Goal: Task Accomplishment & Management: Manage account settings

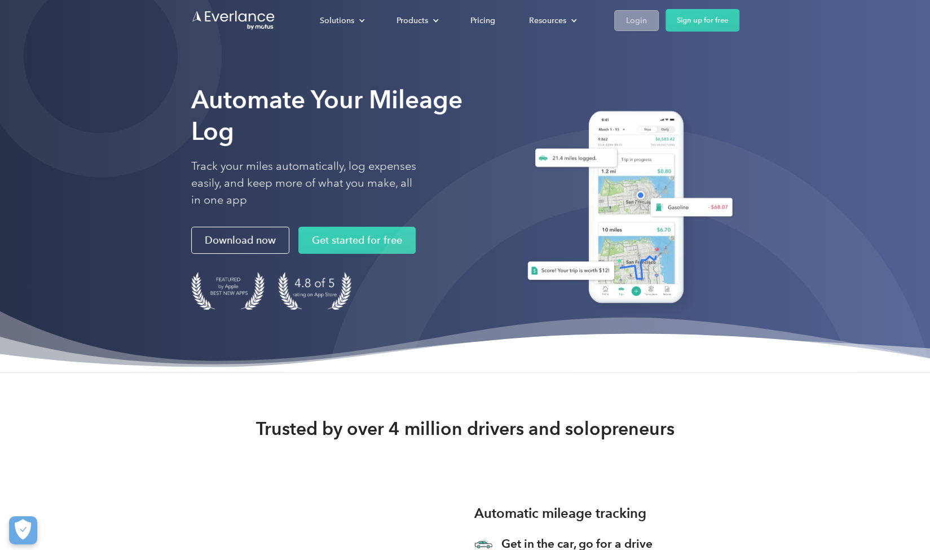
click at [638, 24] on div "Login" at bounding box center [636, 21] width 21 height 14
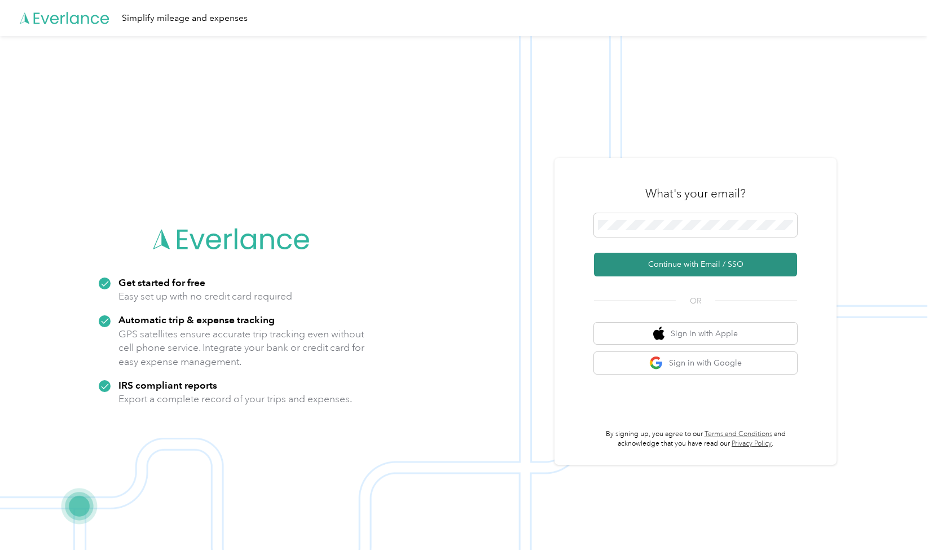
click at [687, 272] on button "Continue with Email / SSO" at bounding box center [695, 265] width 203 height 24
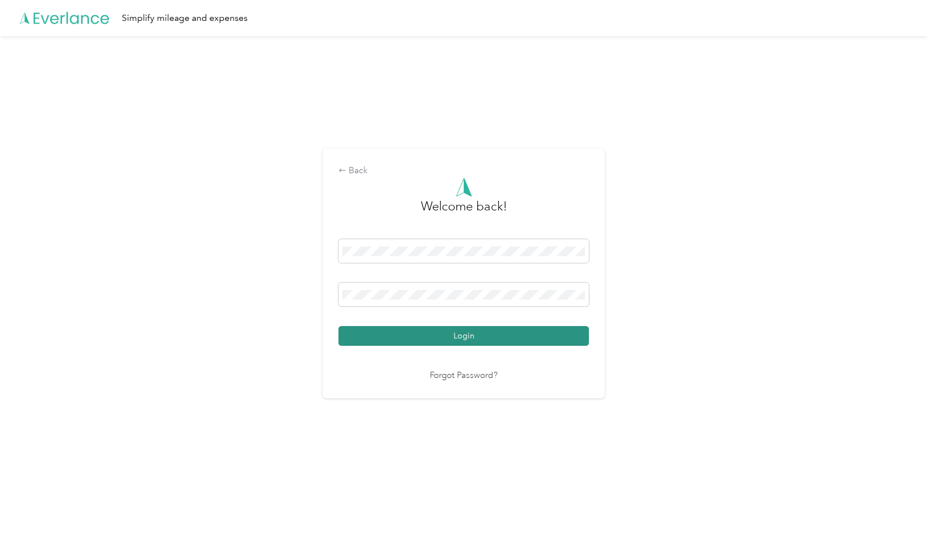
click at [492, 335] on button "Login" at bounding box center [464, 336] width 251 height 20
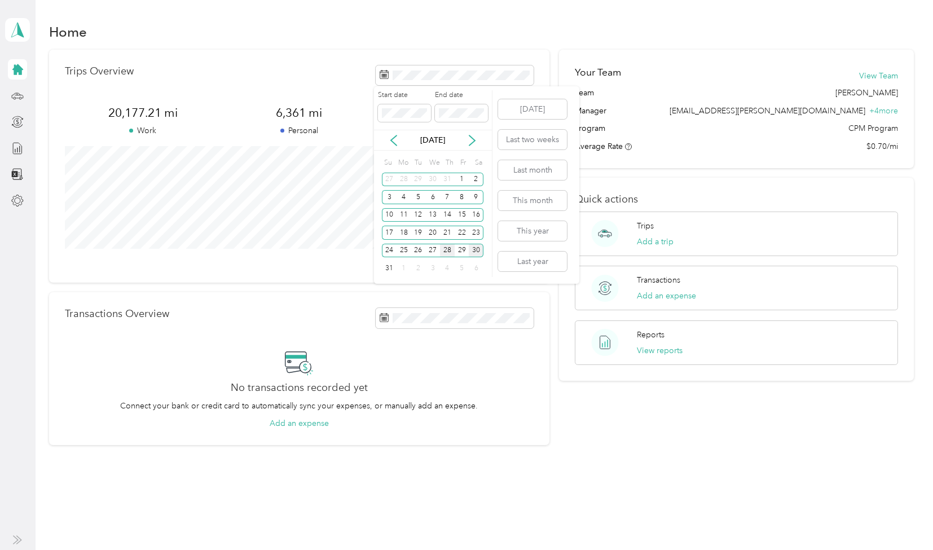
click at [443, 249] on div "28" at bounding box center [447, 251] width 15 height 14
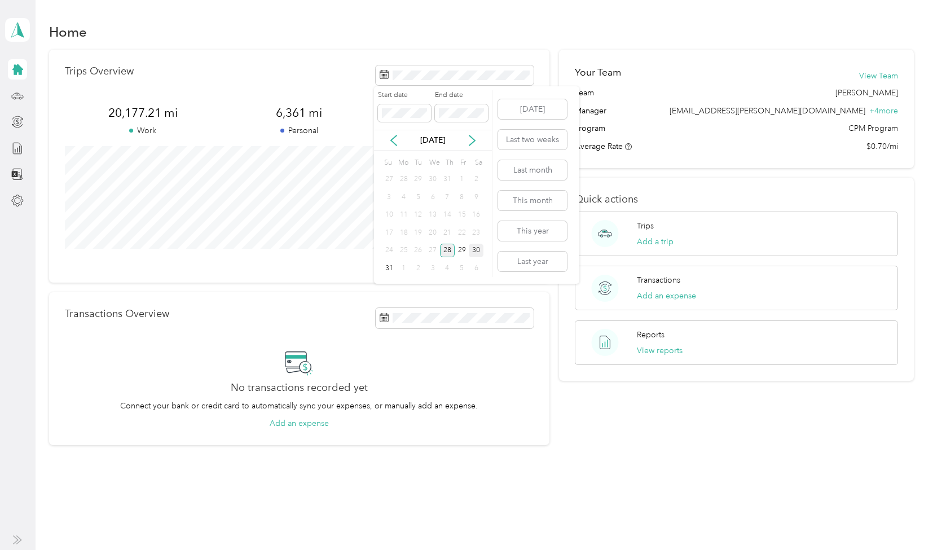
click at [443, 249] on div "28" at bounding box center [447, 251] width 15 height 14
click at [508, 266] on button "View all trips" at bounding box center [511, 261] width 46 height 12
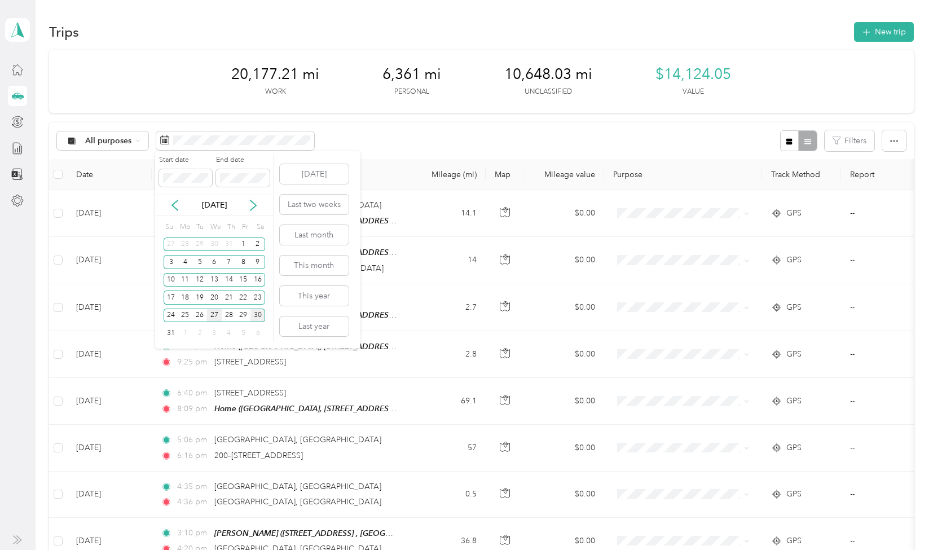
click at [217, 319] on div "27" at bounding box center [214, 316] width 15 height 14
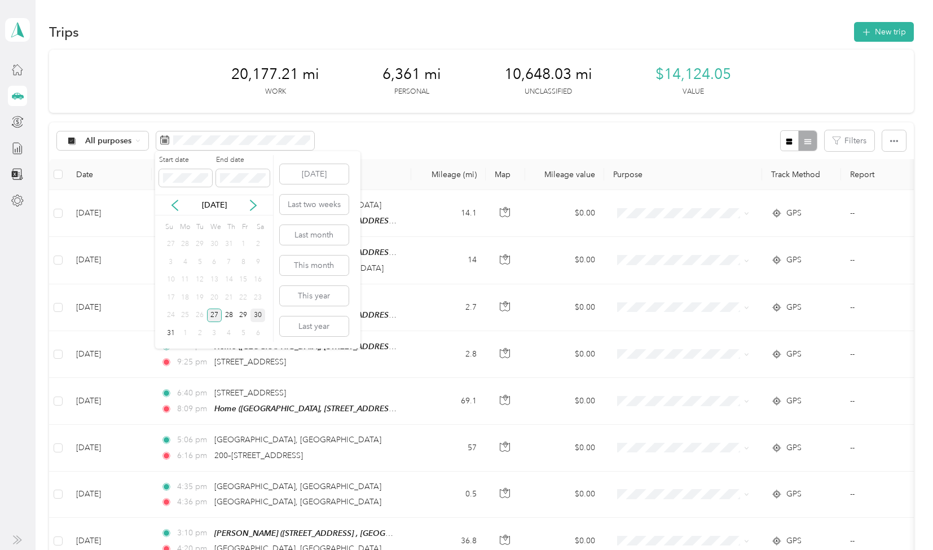
click at [217, 319] on div "27" at bounding box center [214, 316] width 15 height 14
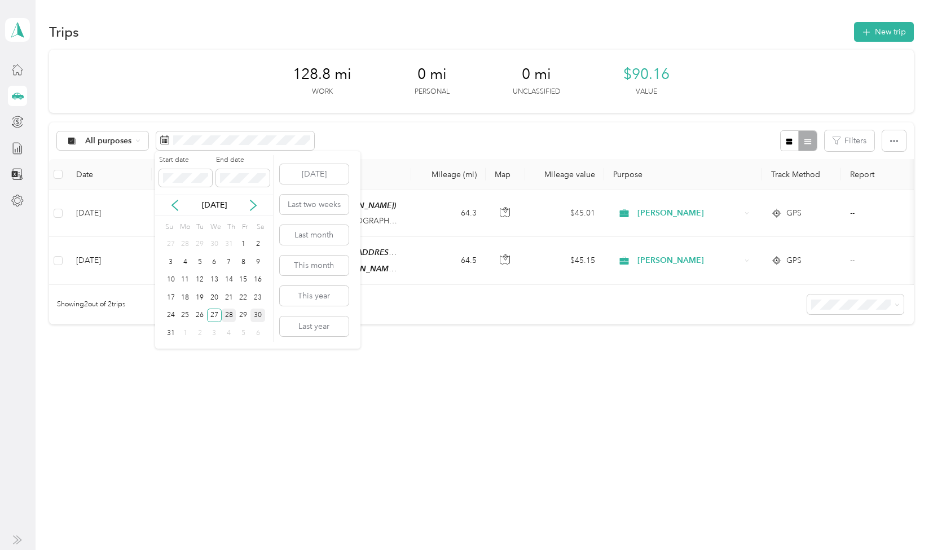
click at [230, 313] on div "28" at bounding box center [229, 316] width 15 height 14
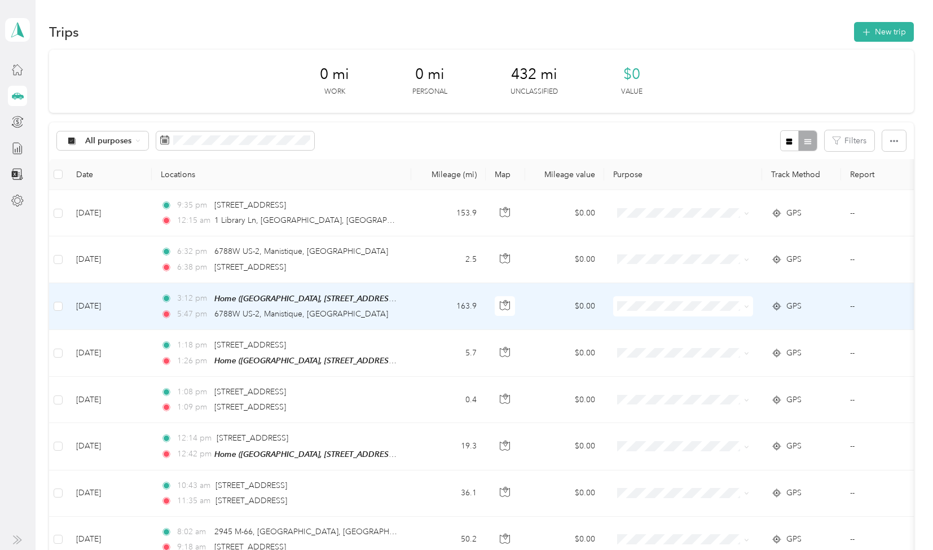
scroll to position [213, 0]
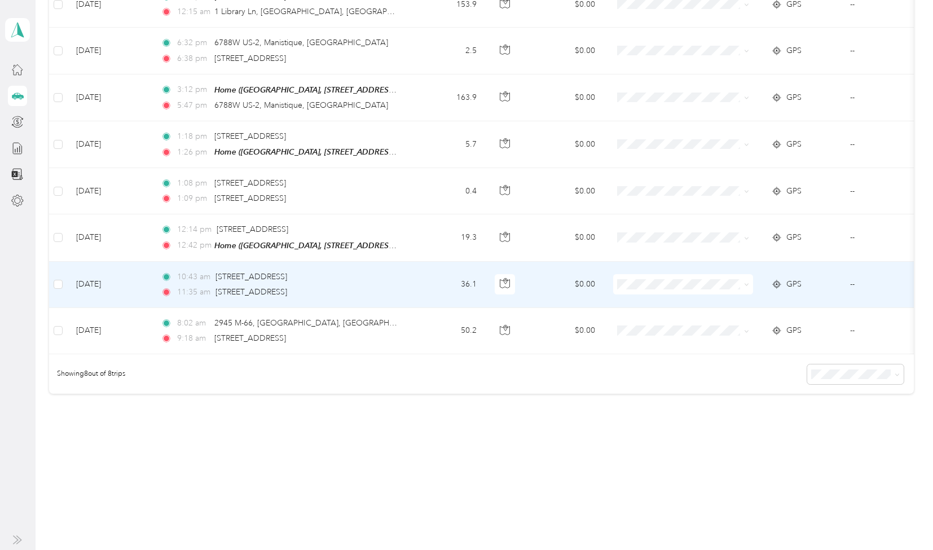
click at [671, 283] on span at bounding box center [683, 284] width 140 height 20
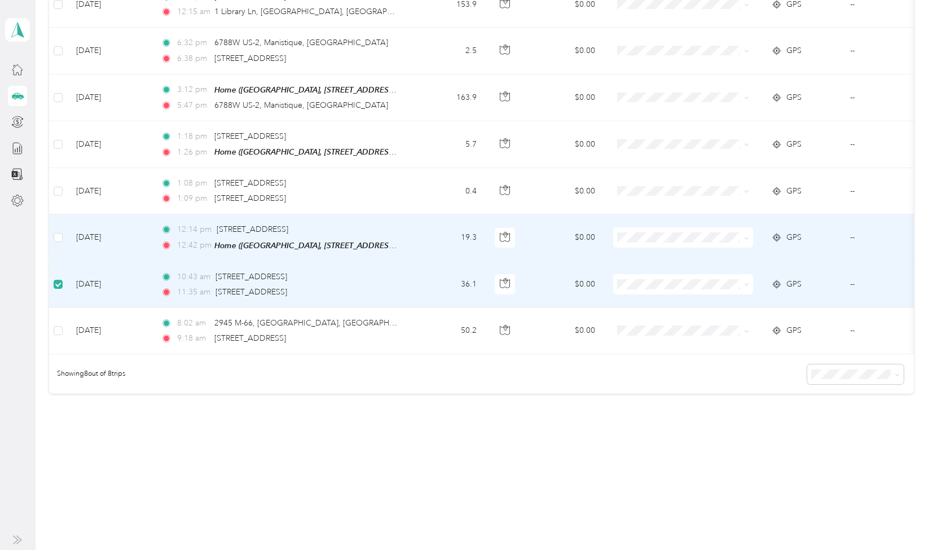
click at [58, 231] on label at bounding box center [58, 237] width 9 height 12
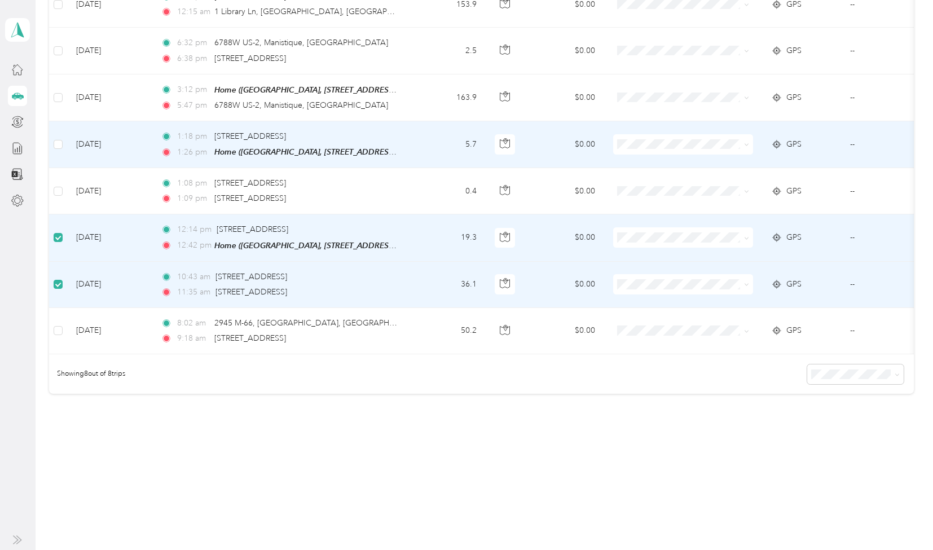
scroll to position [0, 0]
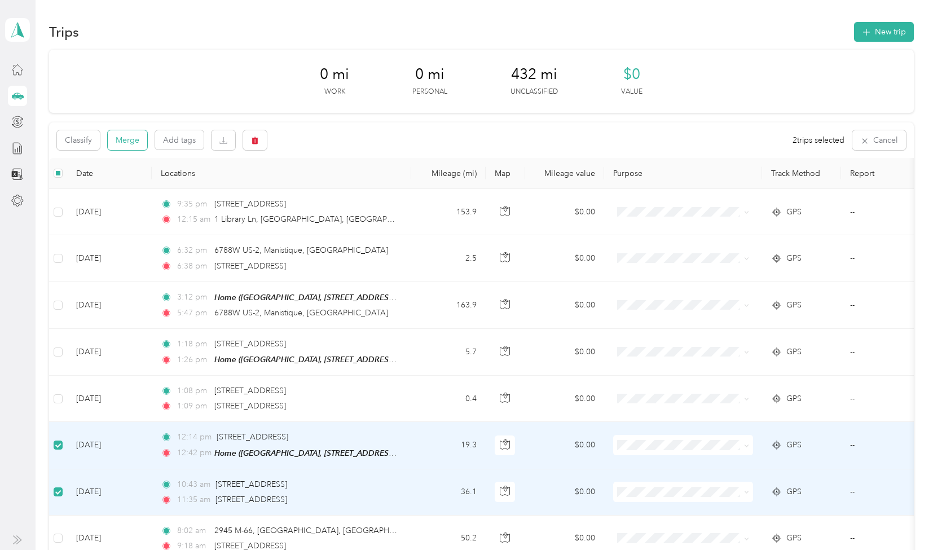
click at [123, 138] on button "Merge" at bounding box center [127, 140] width 39 height 20
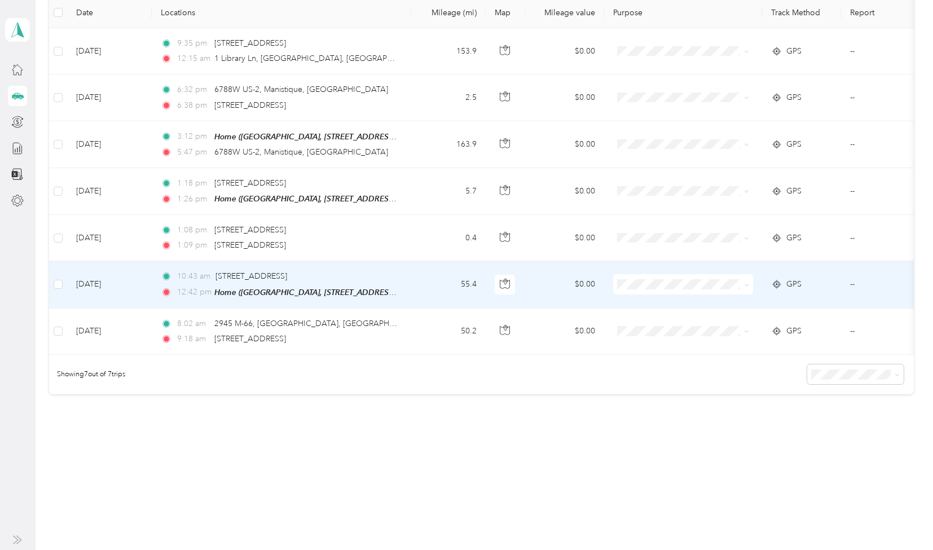
scroll to position [167, 0]
click at [674, 318] on span "[PERSON_NAME]" at bounding box center [694, 317] width 104 height 12
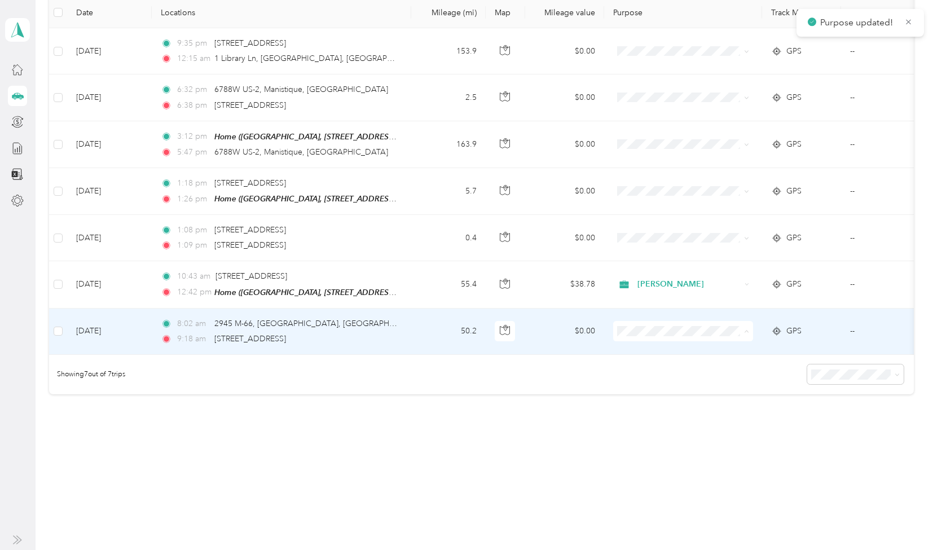
click at [651, 365] on span "[PERSON_NAME]" at bounding box center [694, 364] width 104 height 12
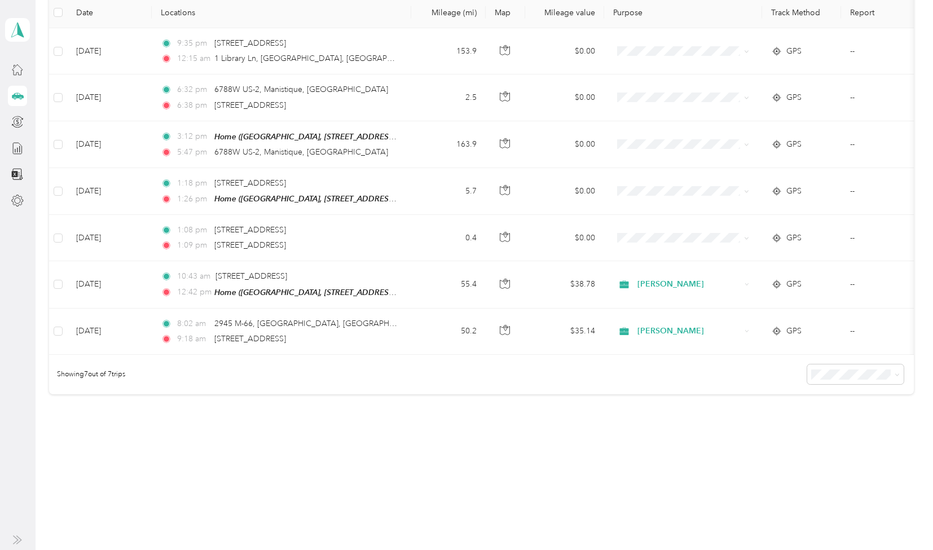
scroll to position [0, 0]
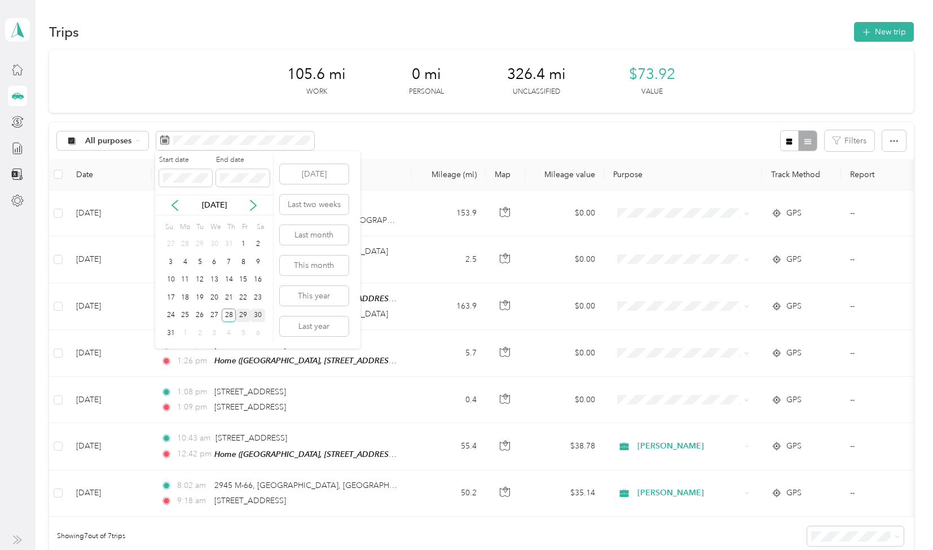
click at [244, 318] on div "29" at bounding box center [243, 316] width 15 height 14
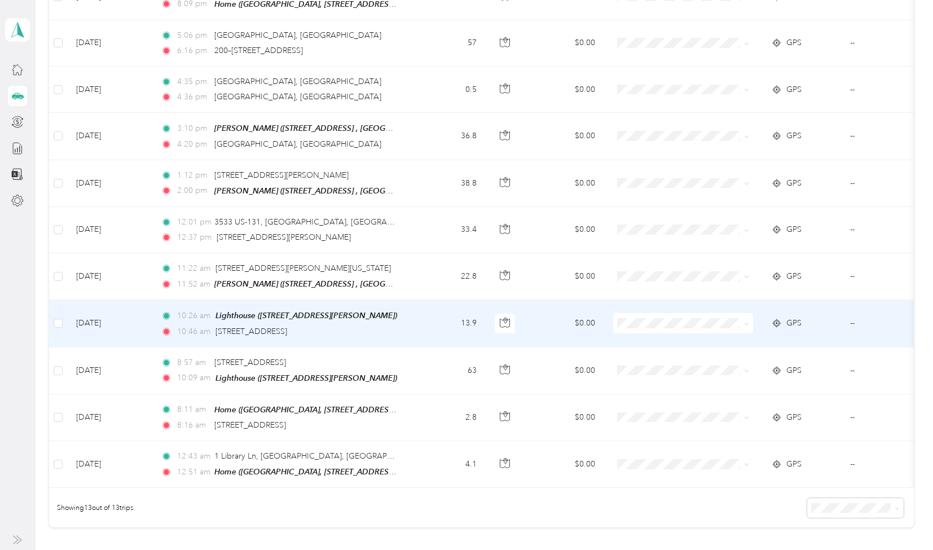
scroll to position [311, 0]
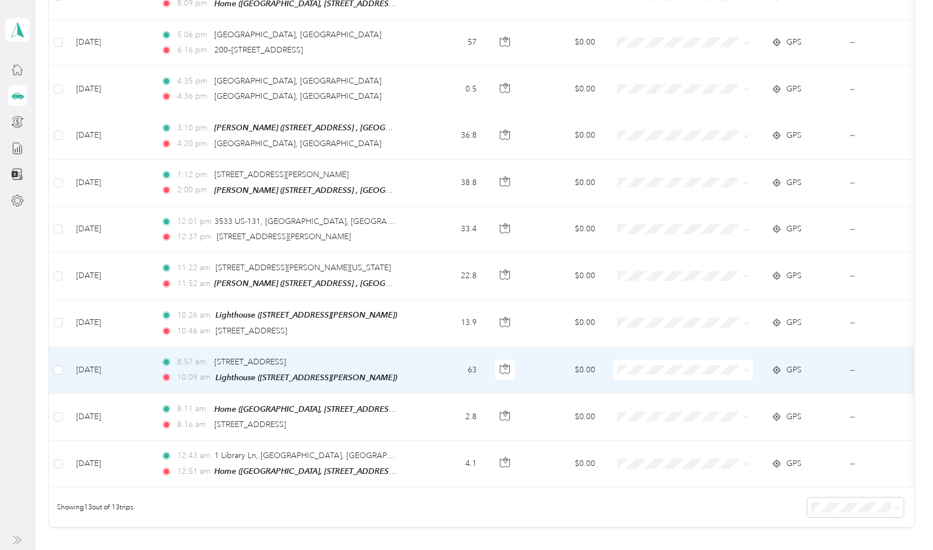
click at [627, 368] on span at bounding box center [683, 370] width 140 height 20
click at [653, 402] on span "[PERSON_NAME]" at bounding box center [694, 402] width 104 height 12
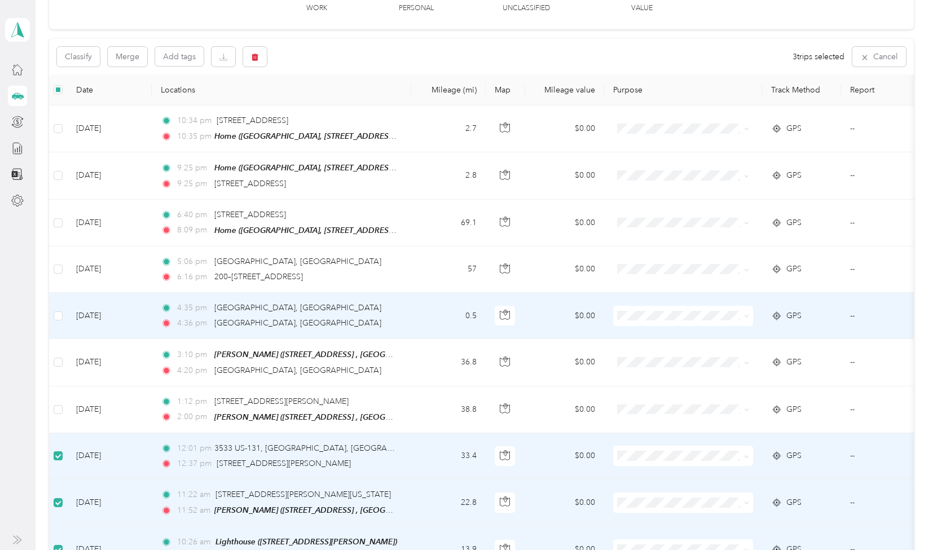
scroll to position [61, 0]
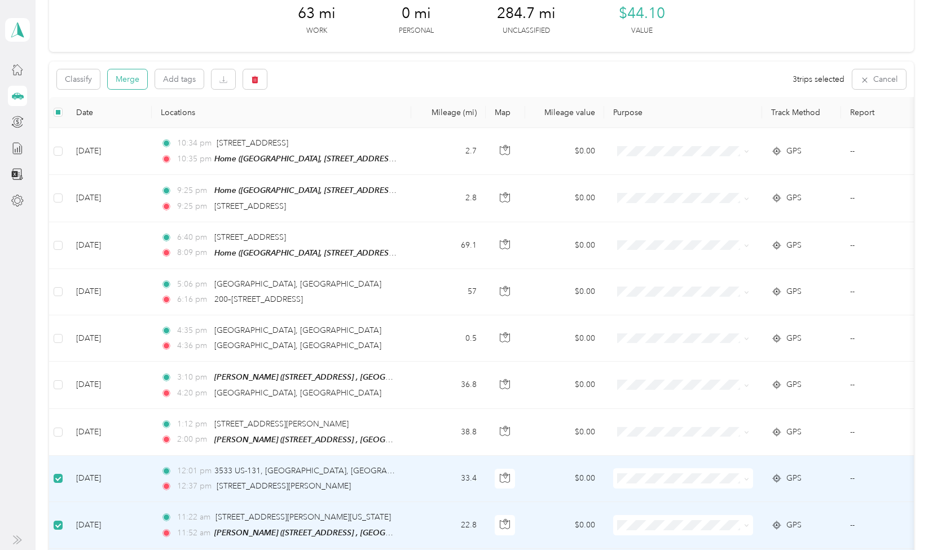
click at [130, 78] on button "Merge" at bounding box center [127, 79] width 39 height 20
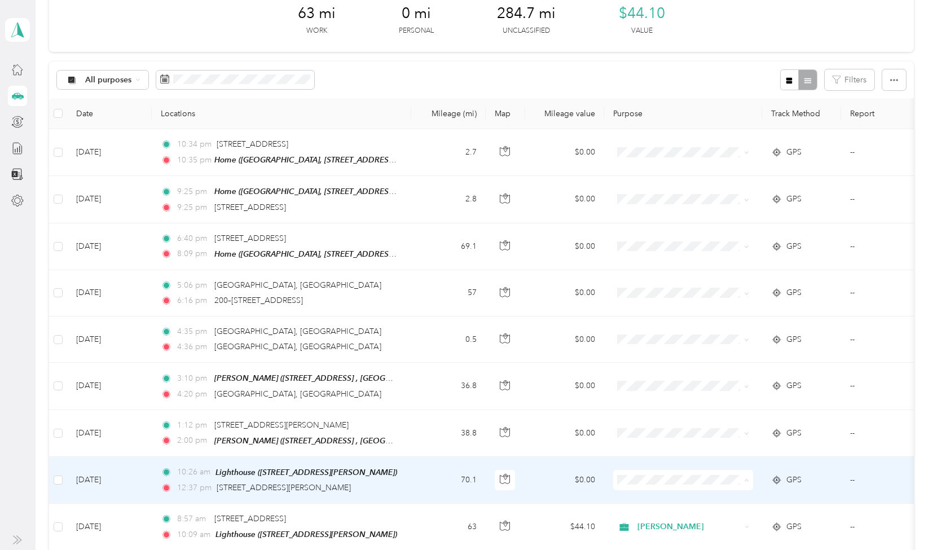
click at [649, 357] on span "[PERSON_NAME]" at bounding box center [694, 355] width 104 height 12
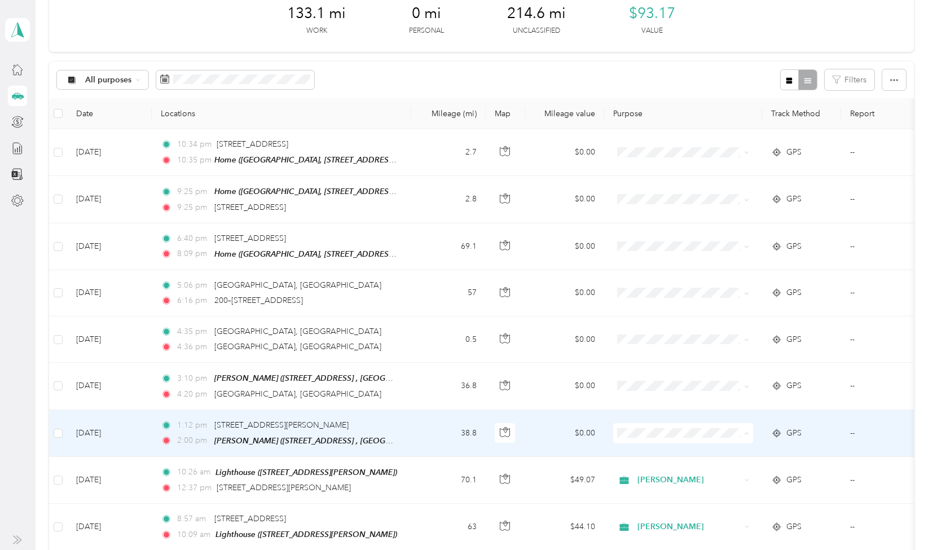
click at [656, 308] on span "[PERSON_NAME]" at bounding box center [694, 309] width 104 height 12
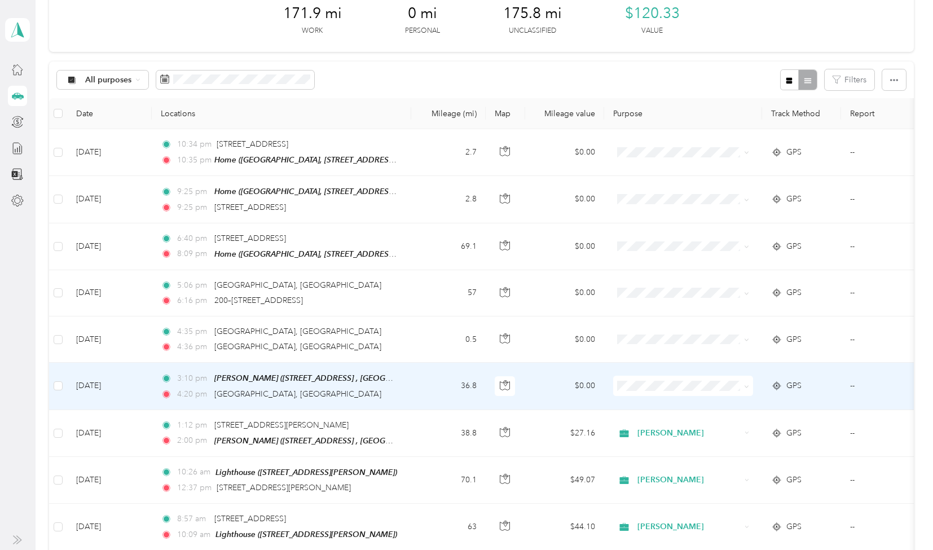
click at [651, 425] on li "[PERSON_NAME]" at bounding box center [683, 423] width 140 height 20
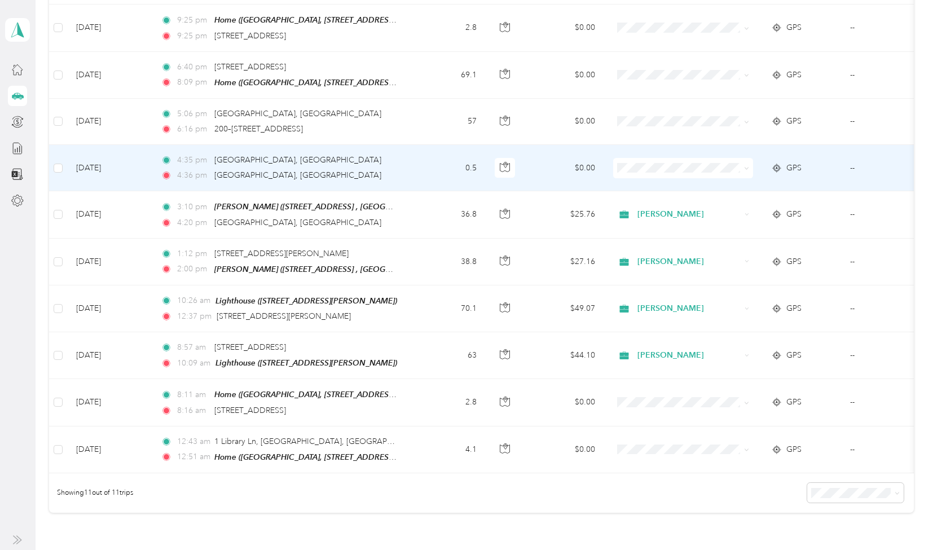
scroll to position [237, 0]
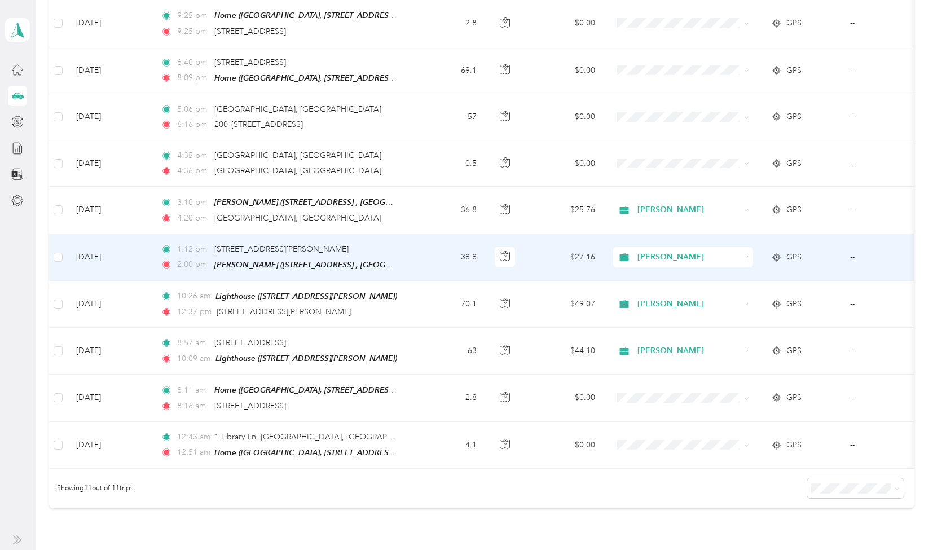
click at [415, 244] on td "38.8" at bounding box center [448, 257] width 74 height 47
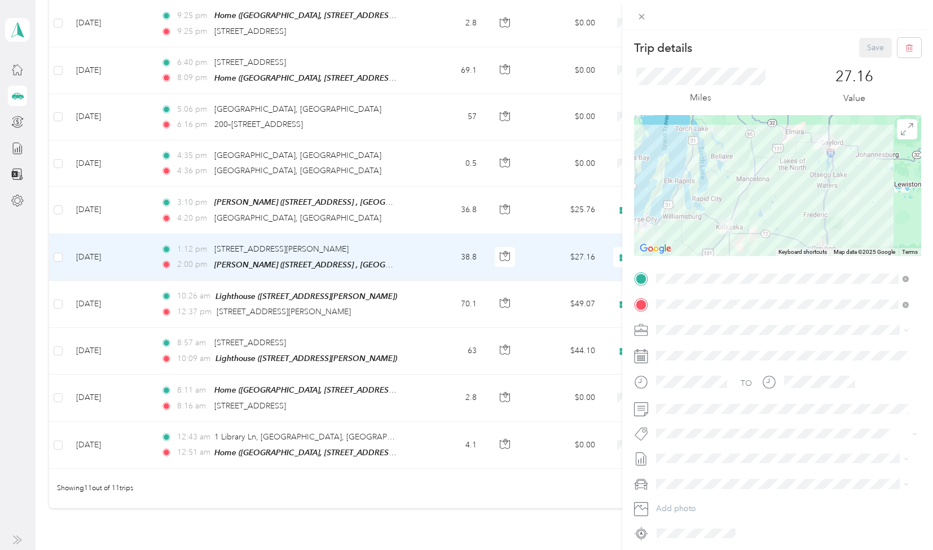
click at [805, 341] on div "[PERSON_NAME] Meeting [STREET_ADDRESS][PERSON_NAME]" at bounding box center [782, 330] width 245 height 28
click at [785, 238] on div at bounding box center [777, 185] width 287 height 141
click at [860, 44] on button "Save" at bounding box center [875, 48] width 33 height 20
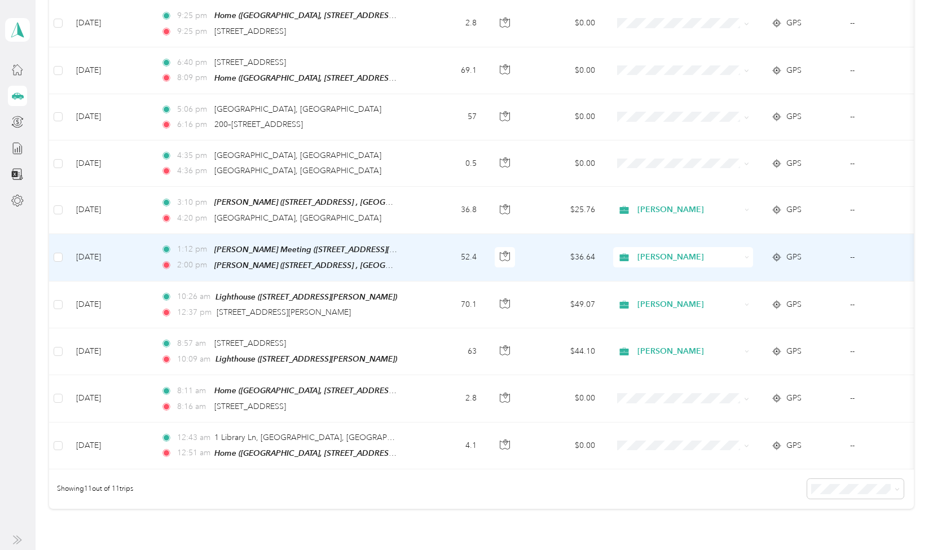
click at [418, 248] on td "52.4" at bounding box center [448, 257] width 74 height 47
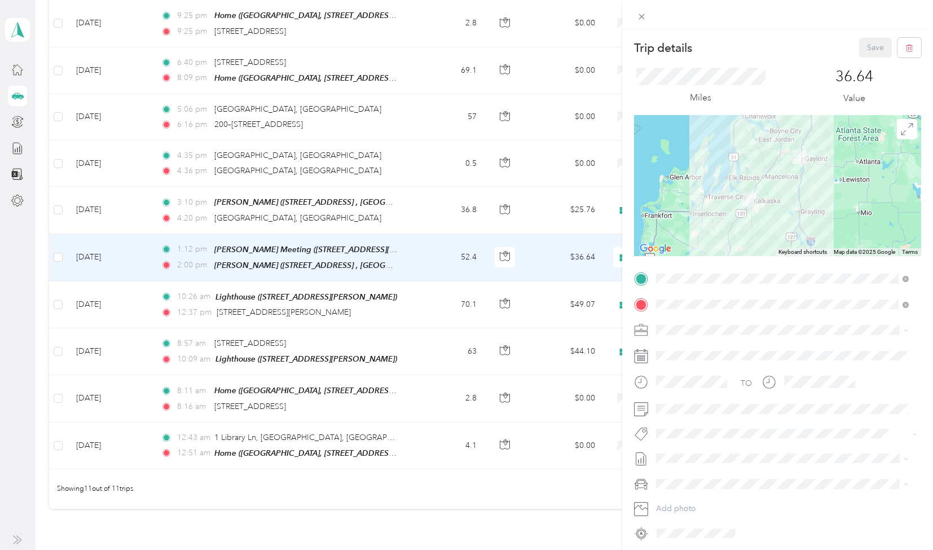
click at [428, 210] on div "Trip details Save This trip cannot be edited because it is either under review,…" at bounding box center [466, 275] width 933 height 550
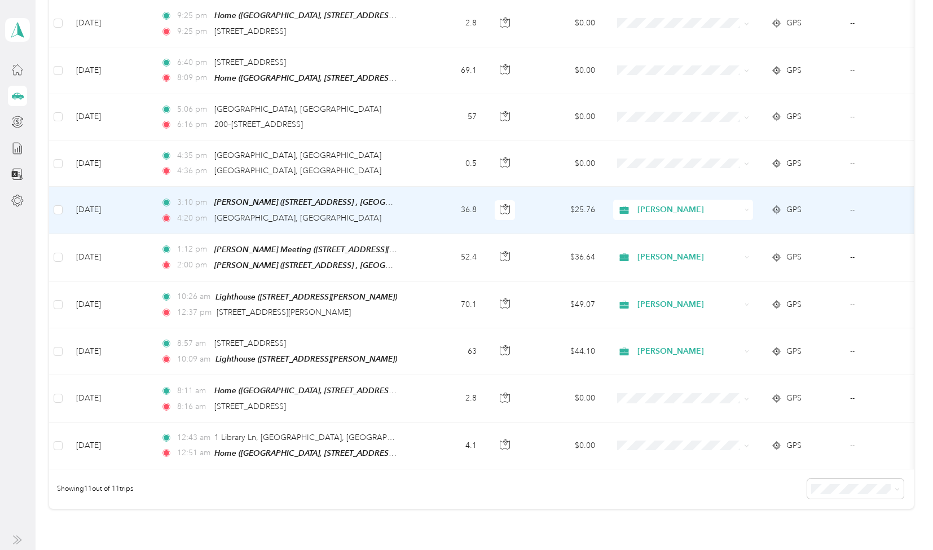
click at [428, 210] on td "36.8" at bounding box center [448, 210] width 74 height 47
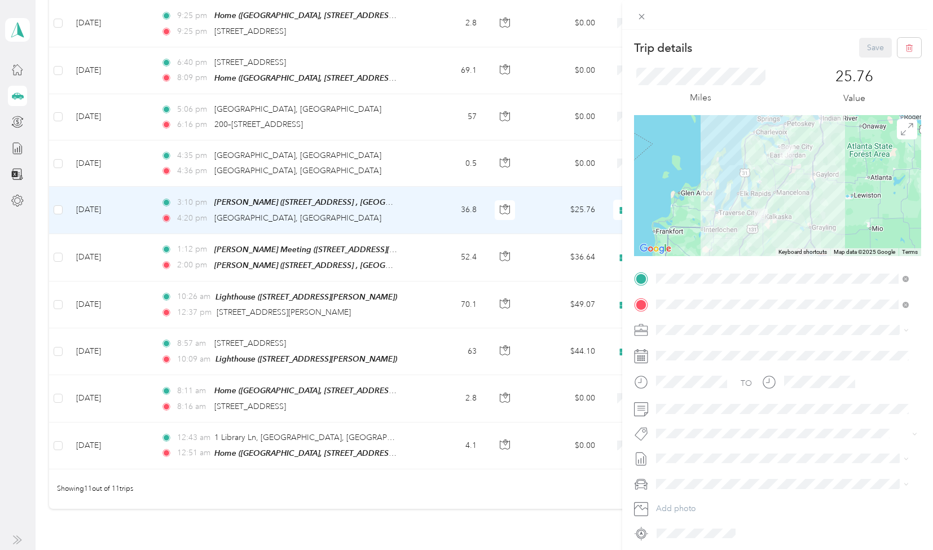
click at [366, 483] on div "Trip details Save This trip cannot be edited because it is either under review,…" at bounding box center [466, 275] width 933 height 550
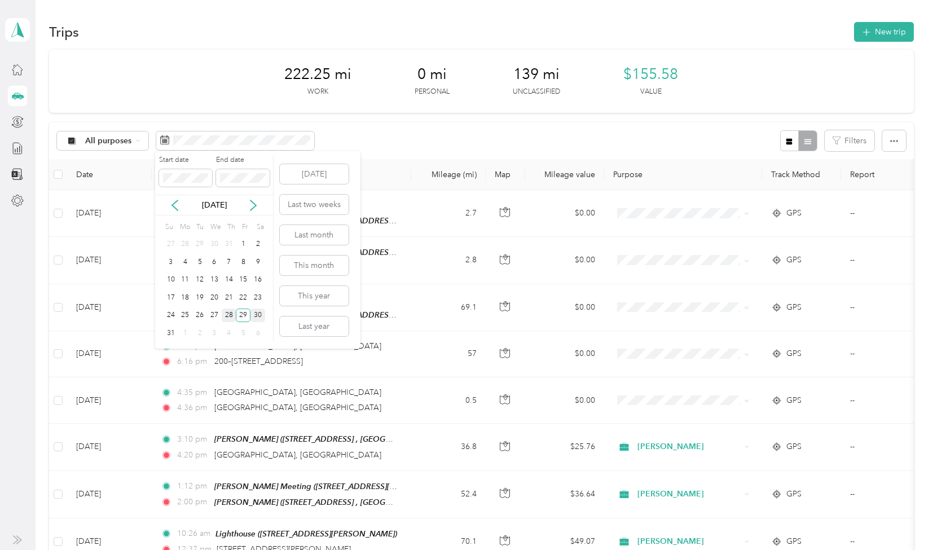
click at [229, 312] on div "28" at bounding box center [229, 316] width 15 height 14
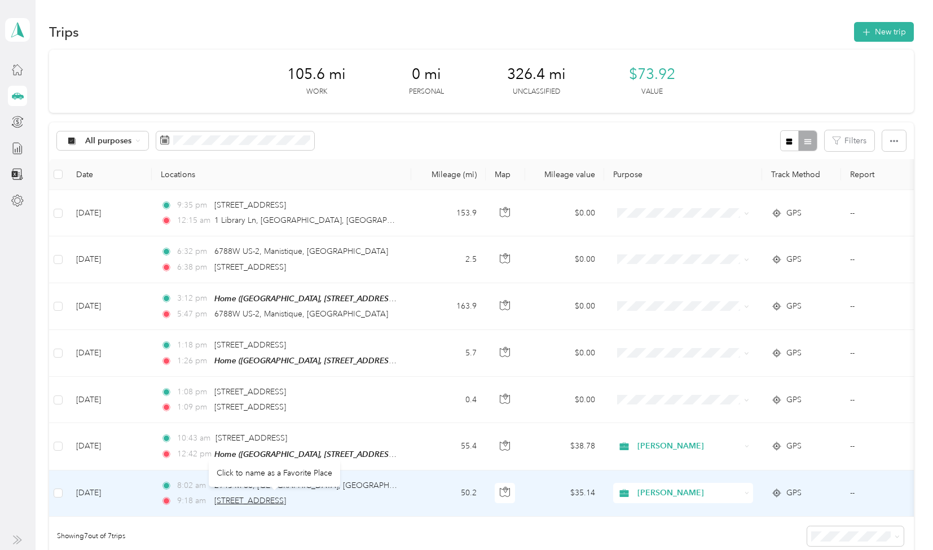
drag, startPoint x: 323, startPoint y: 498, endPoint x: 217, endPoint y: 497, distance: 106.1
click at [217, 497] on span "[STREET_ADDRESS]" at bounding box center [250, 501] width 72 height 10
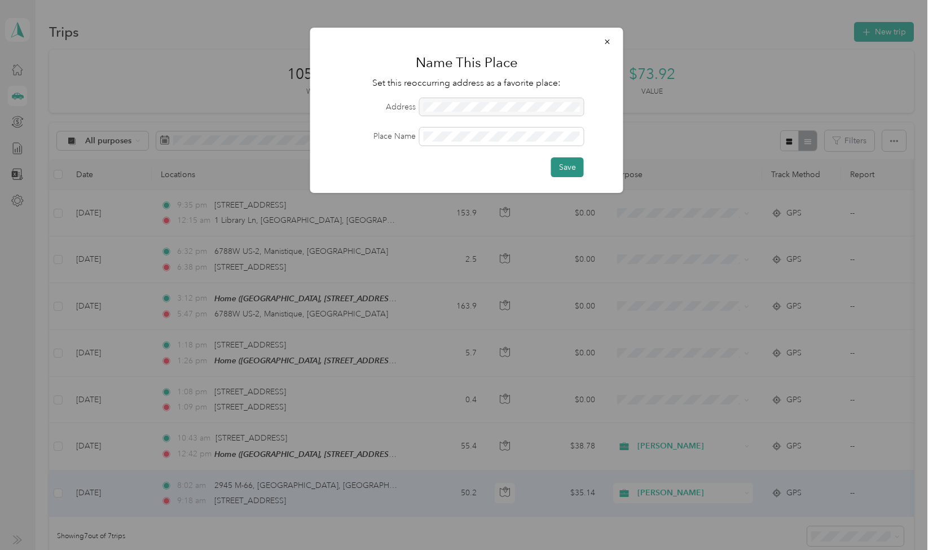
click at [559, 170] on button "Save" at bounding box center [567, 167] width 33 height 20
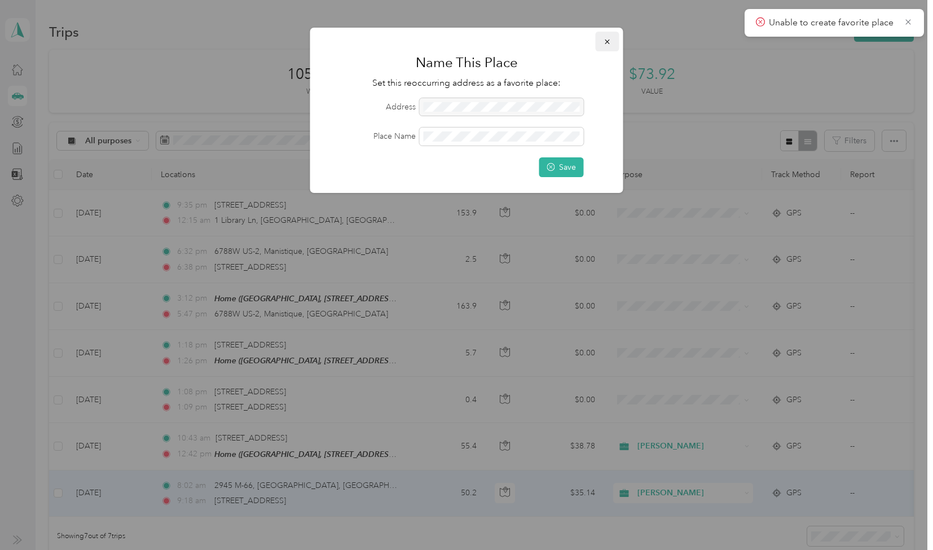
click at [606, 41] on icon "button" at bounding box center [608, 42] width 8 height 8
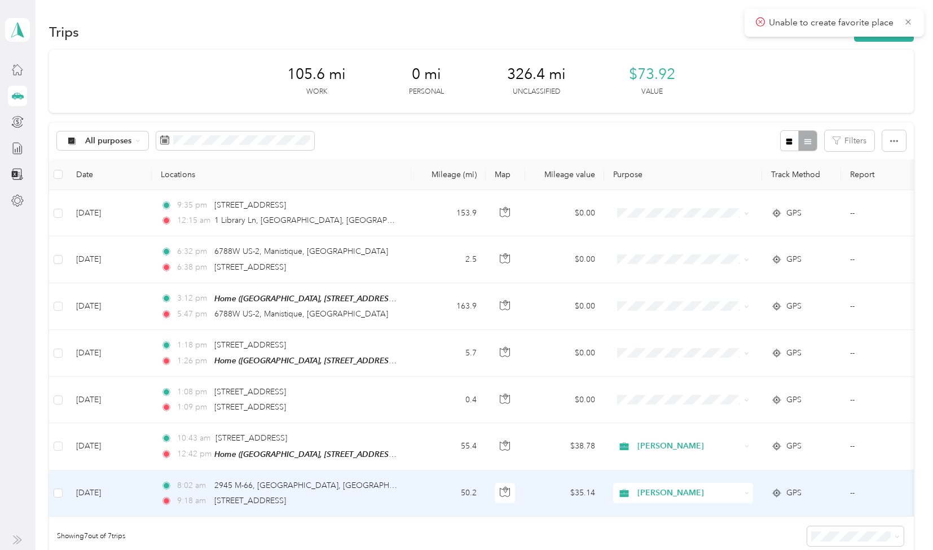
click at [369, 504] on td "8:02 am 2945 [GEOGRAPHIC_DATA] 9:18 am [STREET_ADDRESS]" at bounding box center [282, 494] width 260 height 46
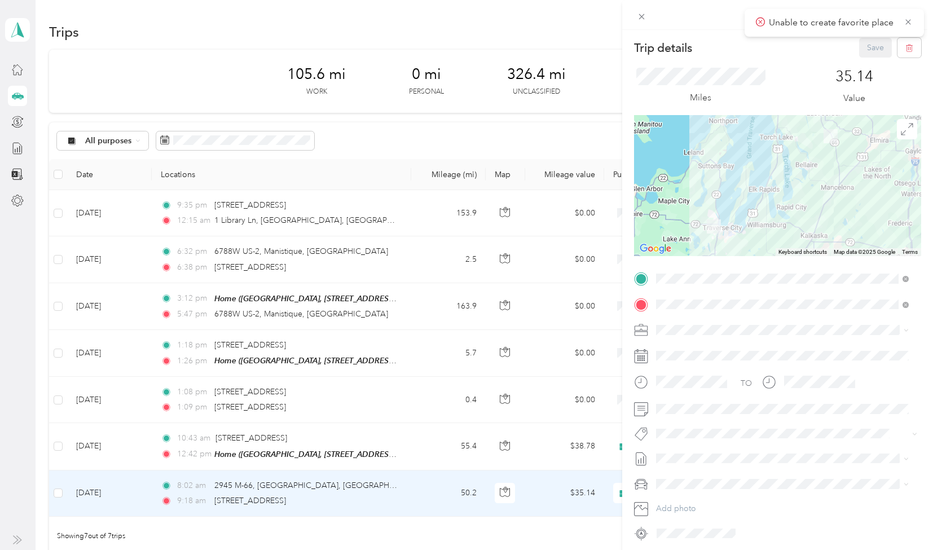
drag, startPoint x: 322, startPoint y: 499, endPoint x: 254, endPoint y: 503, distance: 67.8
click at [254, 503] on div "Trip details Save This trip cannot be edited because it is either under review,…" at bounding box center [466, 275] width 933 height 550
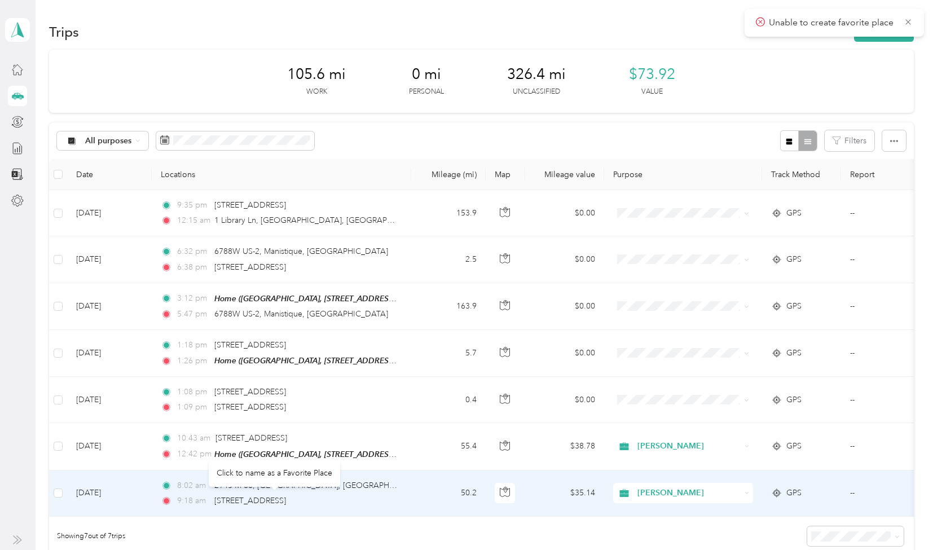
drag, startPoint x: 214, startPoint y: 497, endPoint x: 321, endPoint y: 503, distance: 106.8
click at [286, 503] on div "[STREET_ADDRESS]" at bounding box center [250, 501] width 72 height 12
copy span "[STREET_ADDRESS]"
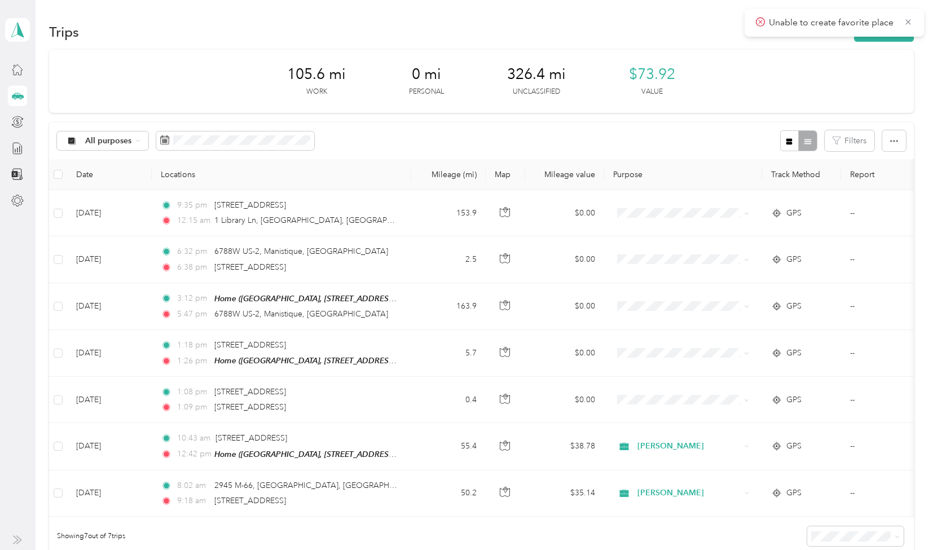
click at [398, 133] on div "All purposes Filters" at bounding box center [481, 140] width 864 height 37
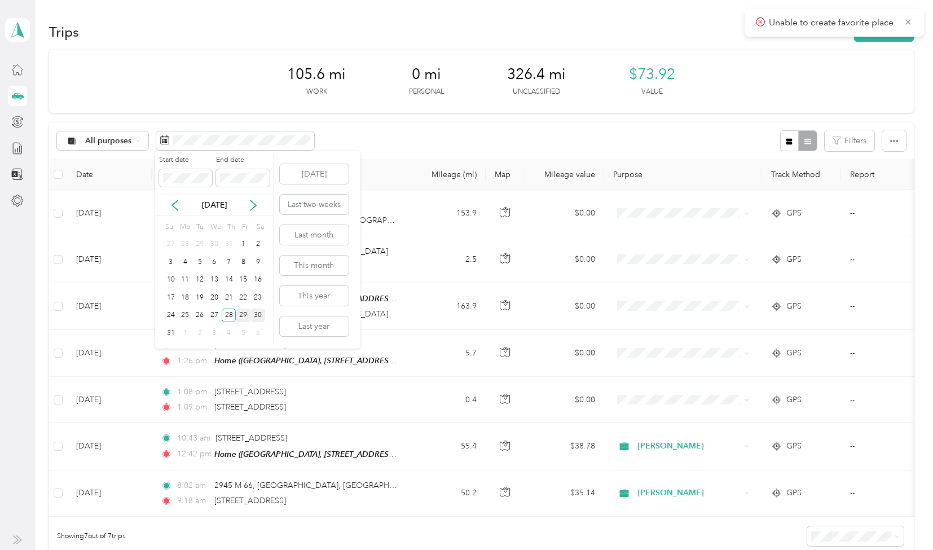
click at [240, 313] on div "29" at bounding box center [243, 316] width 15 height 14
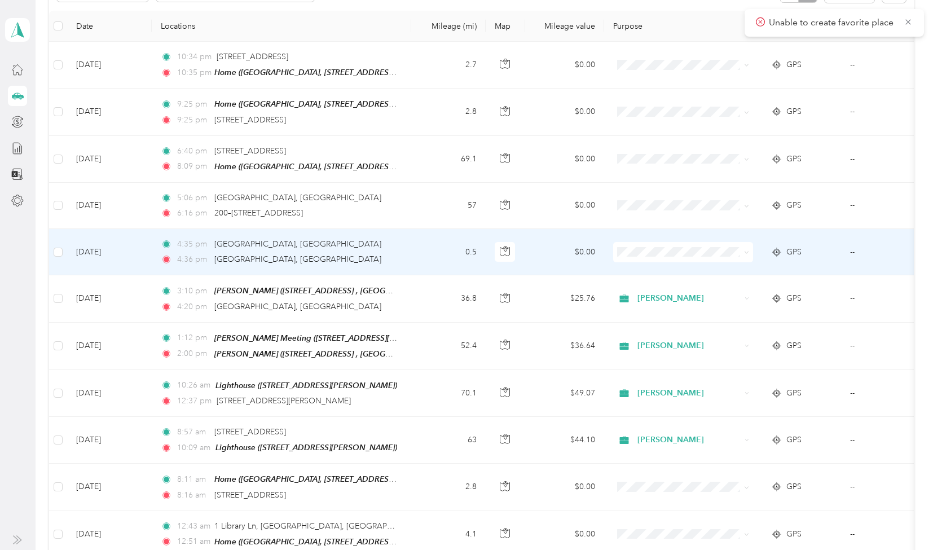
scroll to position [149, 0]
